Goal: Transaction & Acquisition: Purchase product/service

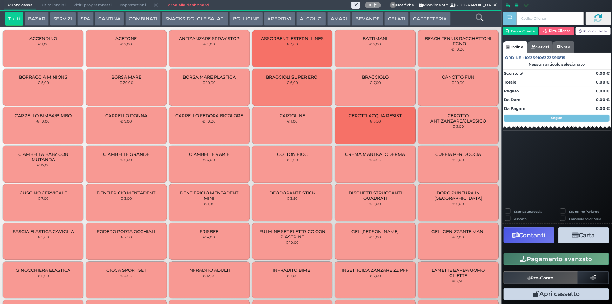
click at [79, 18] on button "SPA" at bounding box center [85, 19] width 16 height 14
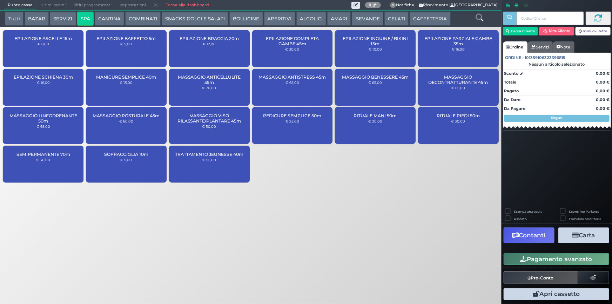
click at [279, 80] on div "MASSAGGIO ANTISTRESS 45m € 65,00" at bounding box center [292, 87] width 81 height 37
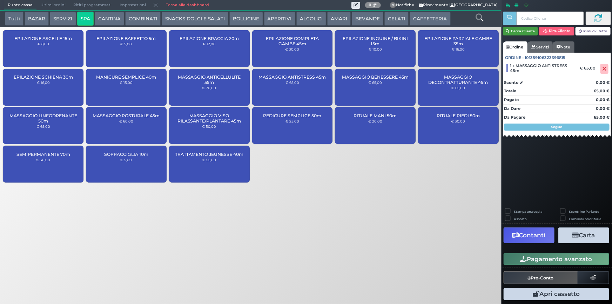
click at [525, 34] on button "Cerca Cliente" at bounding box center [520, 31] width 35 height 8
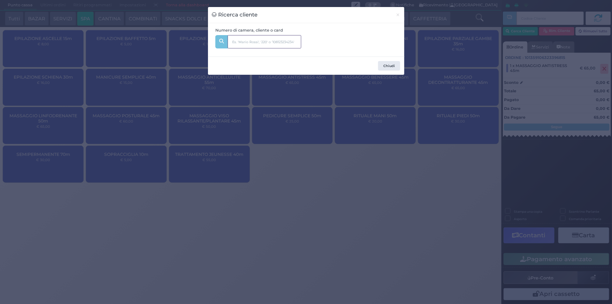
click at [236, 38] on input "text" at bounding box center [265, 41] width 74 height 13
type input "111"
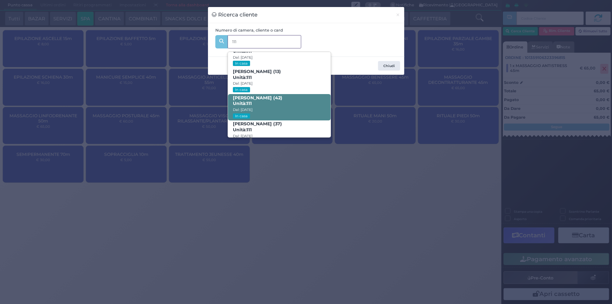
scroll to position [33, 0]
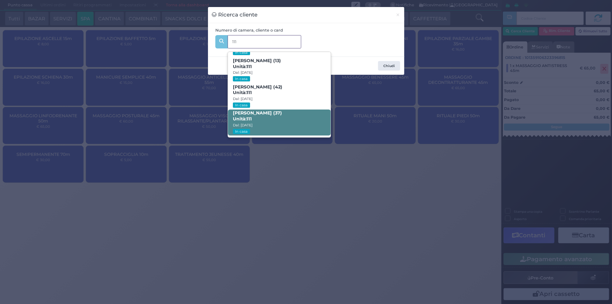
click at [283, 115] on span "Francesca Pandolfi (37) Unità: 111 Dal: 17/08/2025 In casa" at bounding box center [279, 122] width 103 height 26
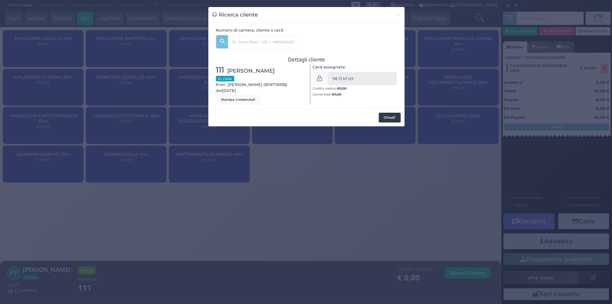
click at [388, 120] on button "Chiudi" at bounding box center [390, 118] width 22 height 10
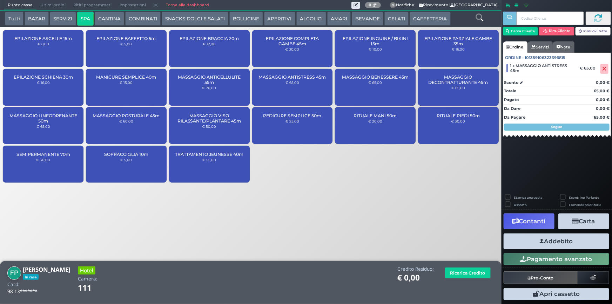
click at [544, 240] on button "Addebito" at bounding box center [557, 241] width 106 height 16
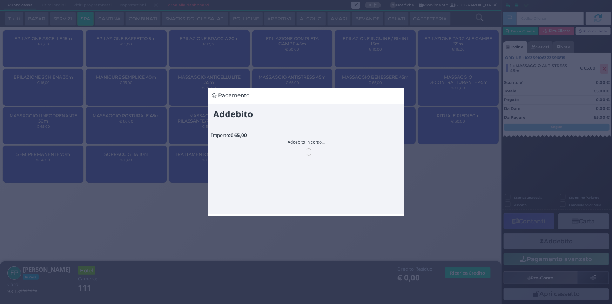
scroll to position [0, 0]
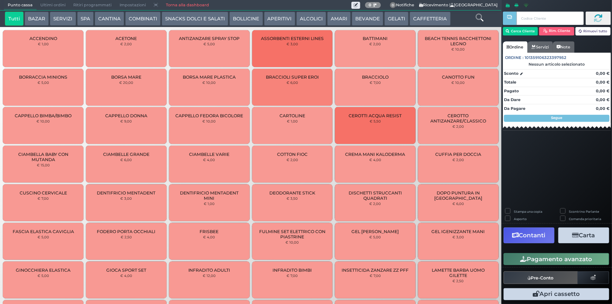
click at [81, 20] on button "SPA" at bounding box center [85, 19] width 16 height 14
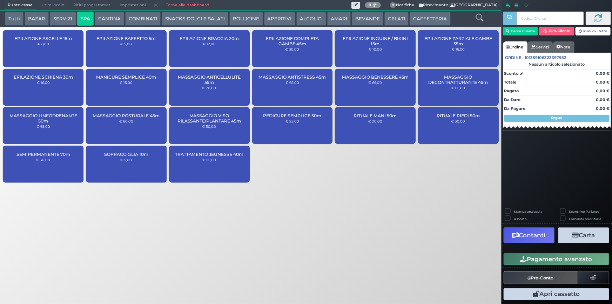
click at [14, 22] on button "Tutti" at bounding box center [14, 19] width 19 height 14
